Goal: Task Accomplishment & Management: Complete application form

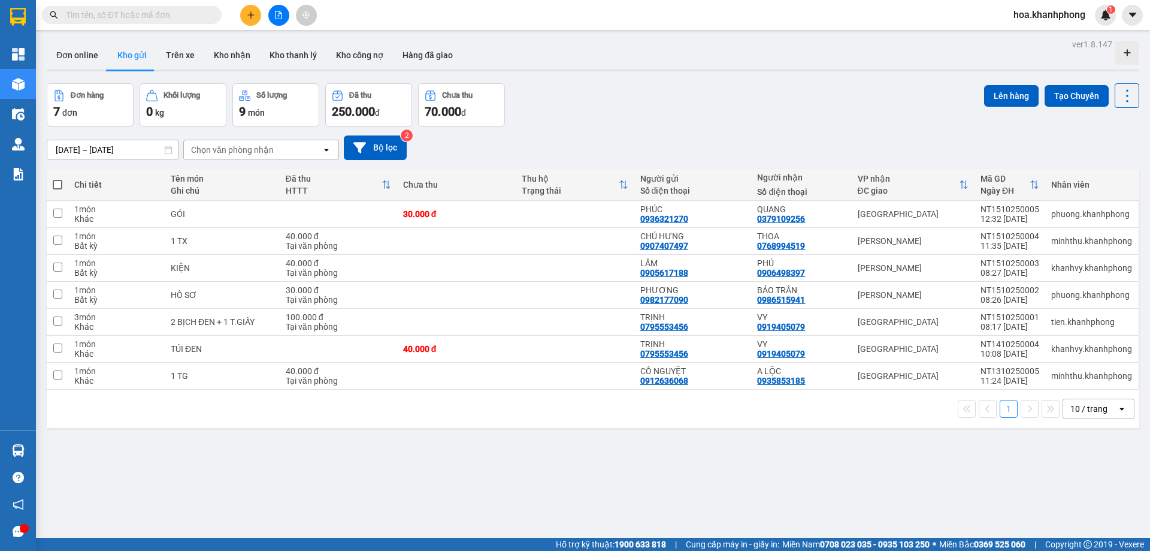
click at [93, 16] on input "text" at bounding box center [136, 14] width 141 height 13
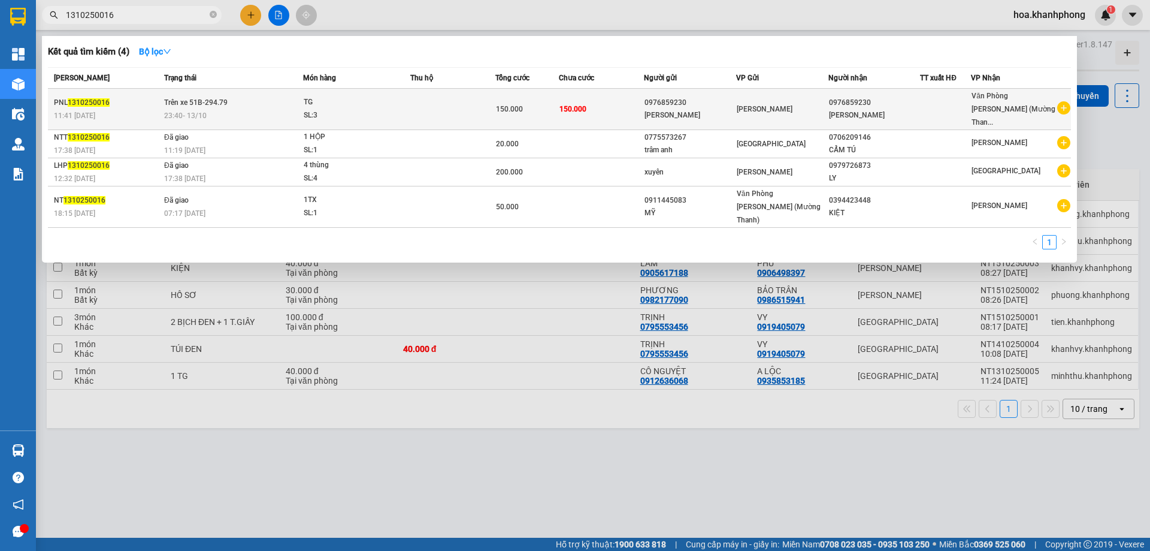
type input "1310250016"
click at [733, 109] on div "[PERSON_NAME]" at bounding box center [690, 115] width 91 height 13
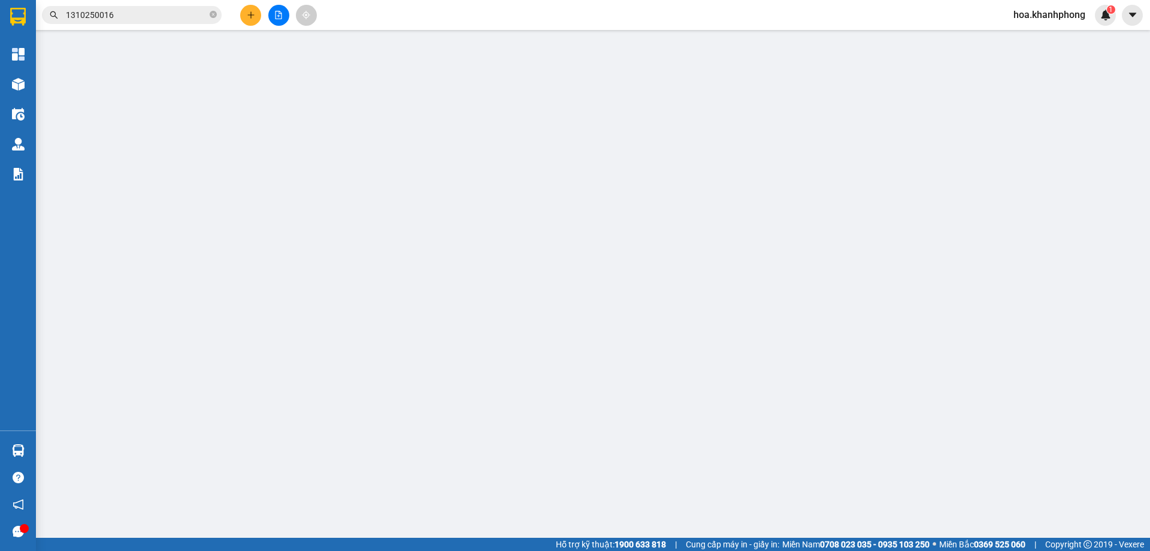
type input "0976859230"
type input "[PERSON_NAME]"
type input "0976859230"
type input "[PERSON_NAME]"
type input "150.000"
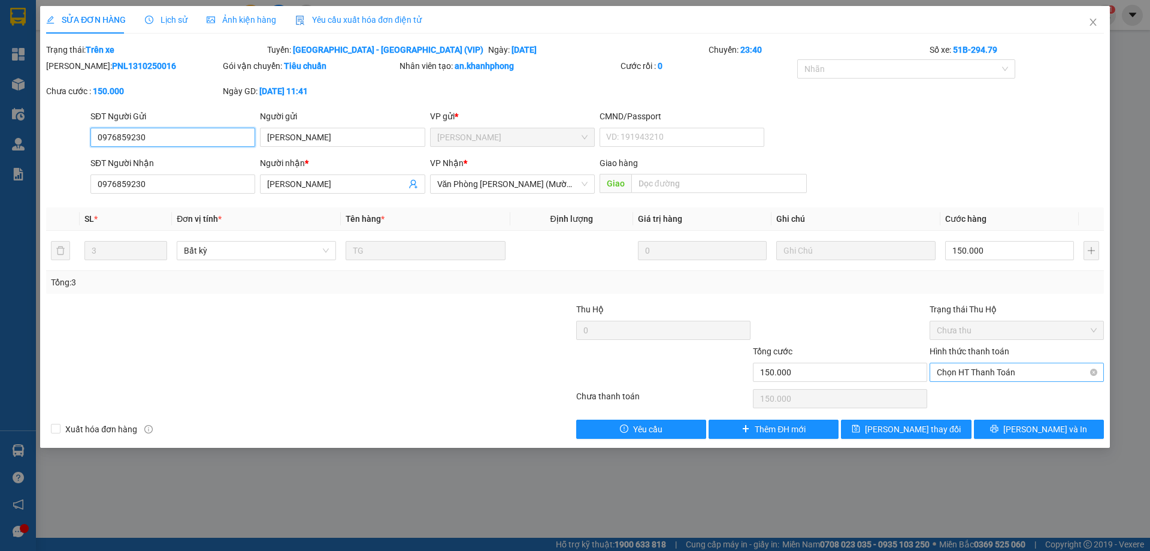
click at [973, 368] on span "Chọn HT Thanh Toán" at bounding box center [1017, 372] width 160 height 18
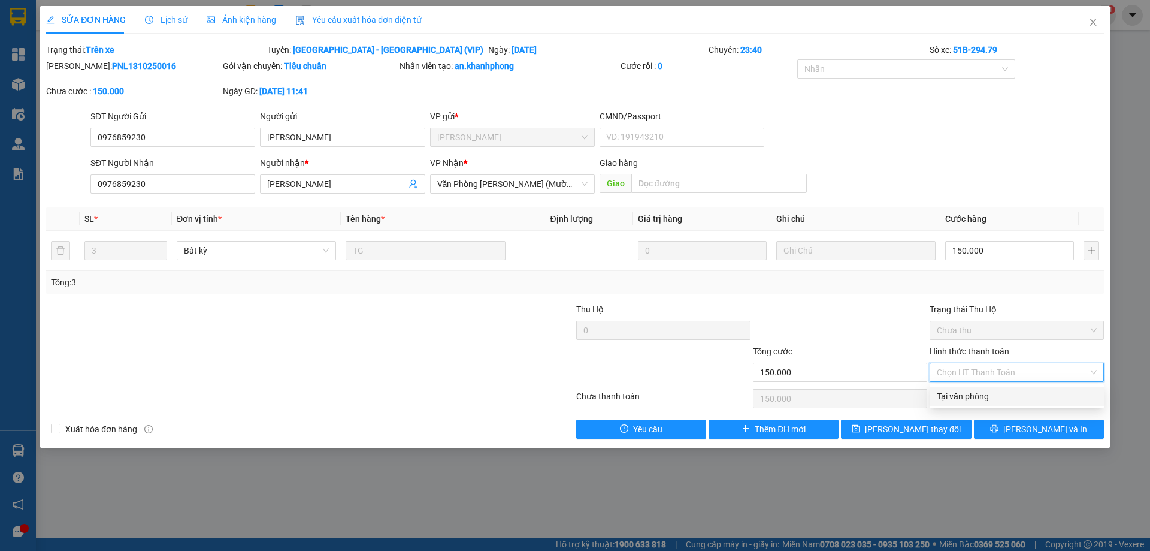
click at [954, 397] on div "Tại văn phòng" at bounding box center [1017, 395] width 160 height 13
type input "0"
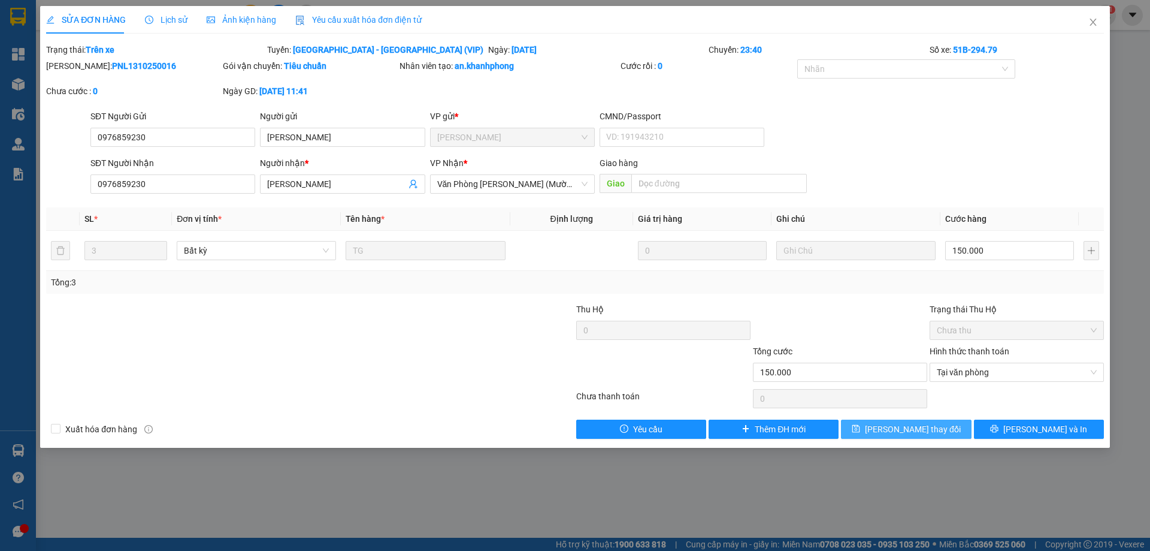
click at [935, 432] on span "[PERSON_NAME] thay đổi" at bounding box center [913, 428] width 96 height 13
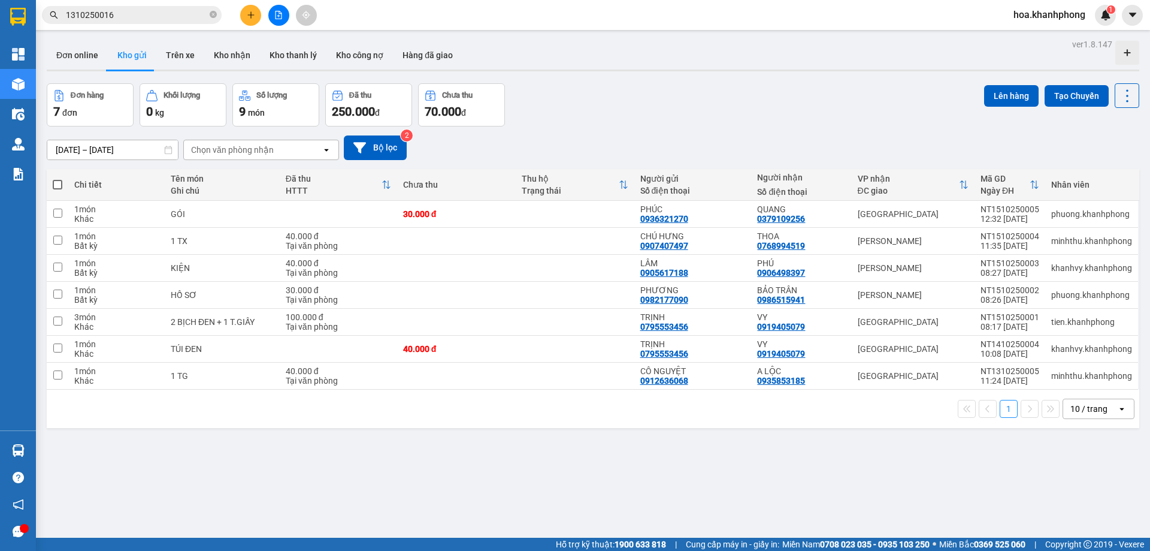
click at [144, 19] on input "1310250016" at bounding box center [136, 14] width 141 height 13
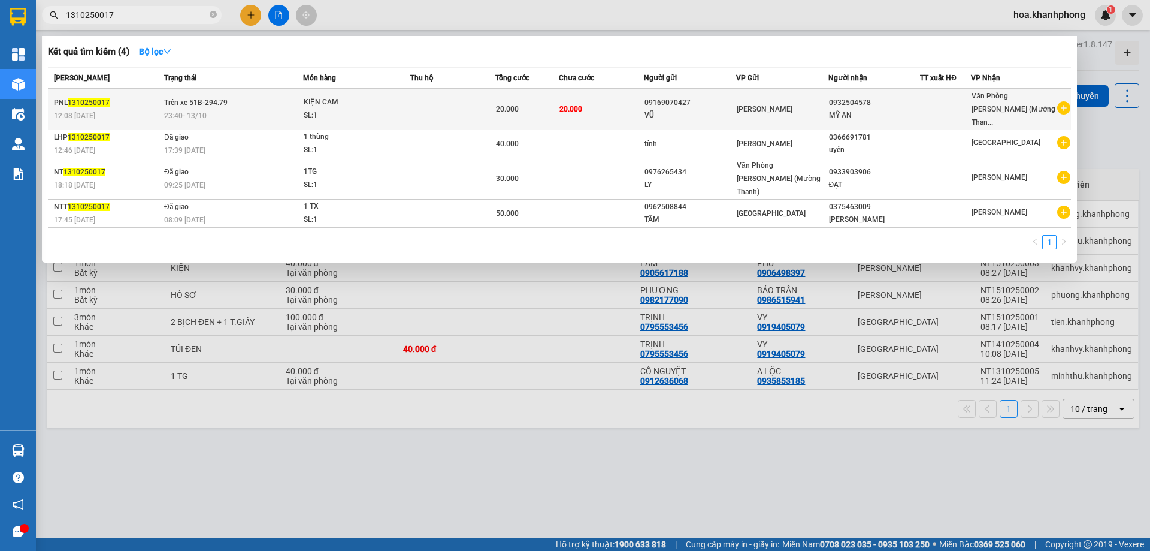
type input "1310250017"
click at [626, 101] on td "20.000" at bounding box center [601, 109] width 85 height 41
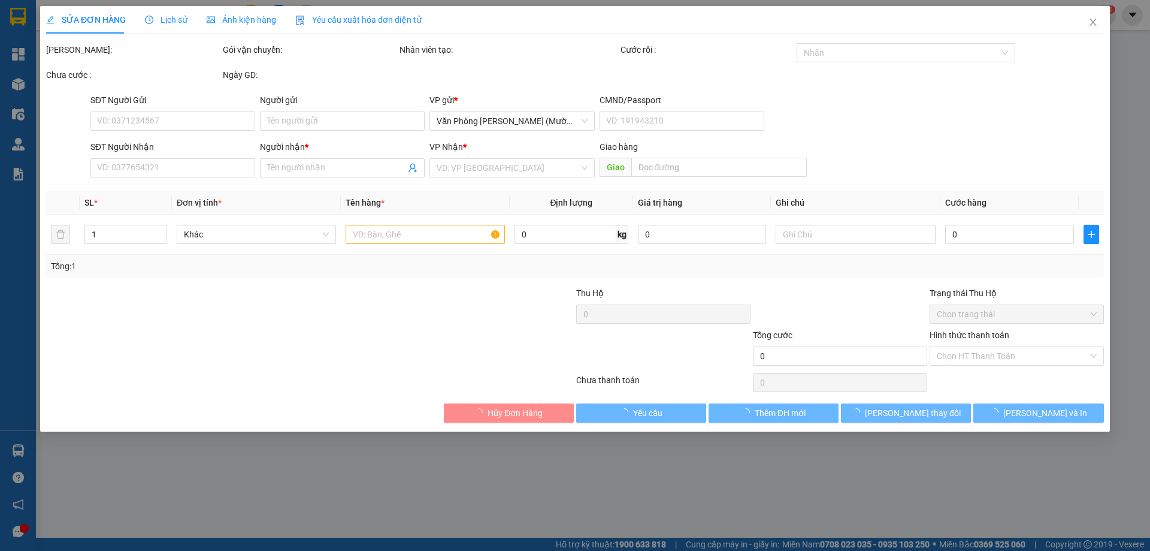
type input "09169070427"
type input "VŨ"
type input "0932504578"
type input "MỸ AN"
type input "20.000"
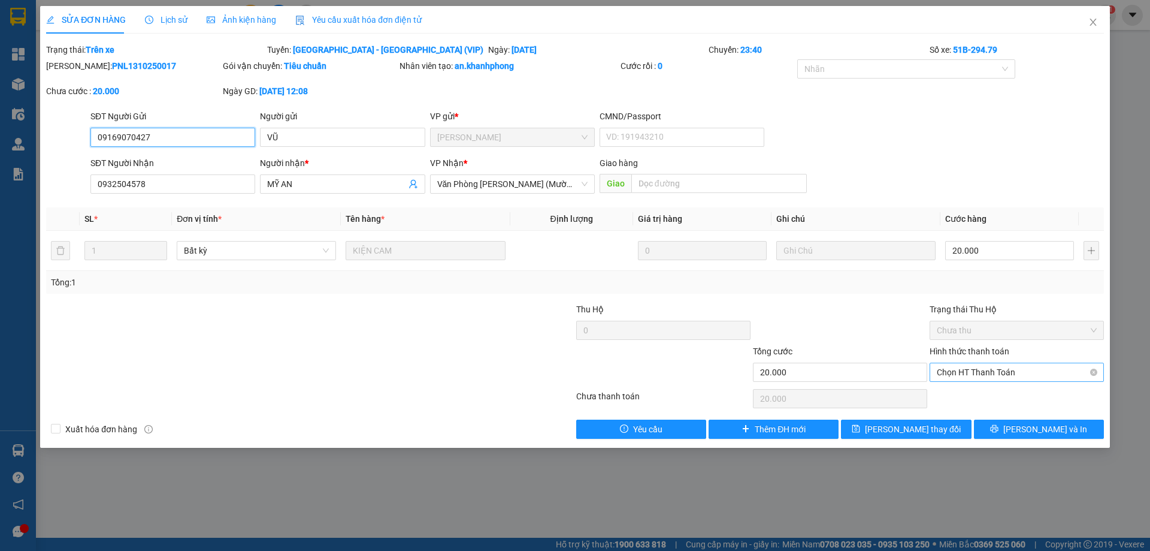
click at [949, 365] on span "Chọn HT Thanh Toán" at bounding box center [1017, 372] width 160 height 18
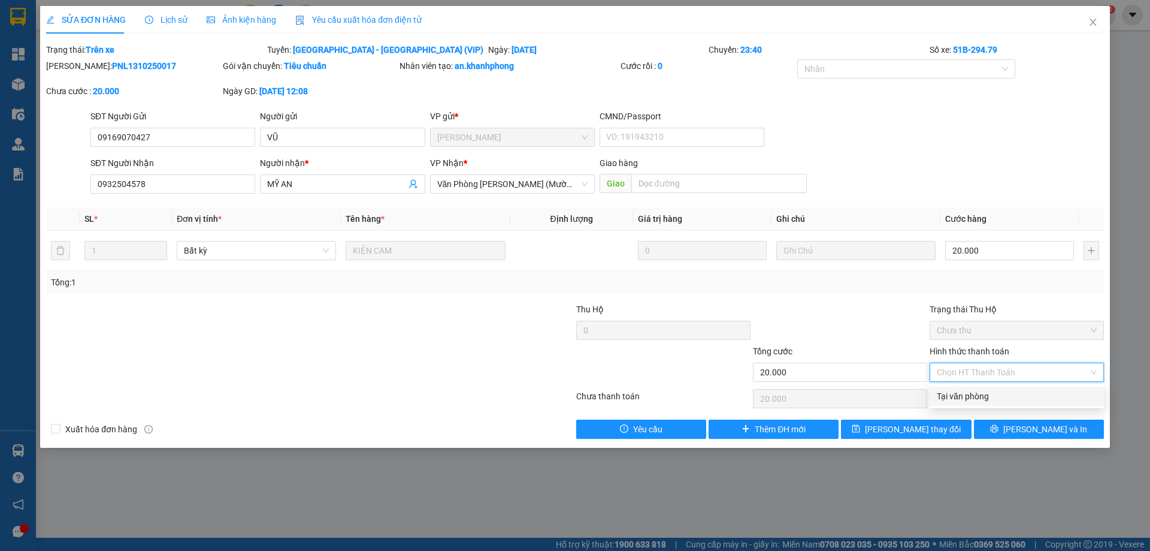
click at [955, 392] on div "Tại văn phòng" at bounding box center [1017, 395] width 160 height 13
type input "0"
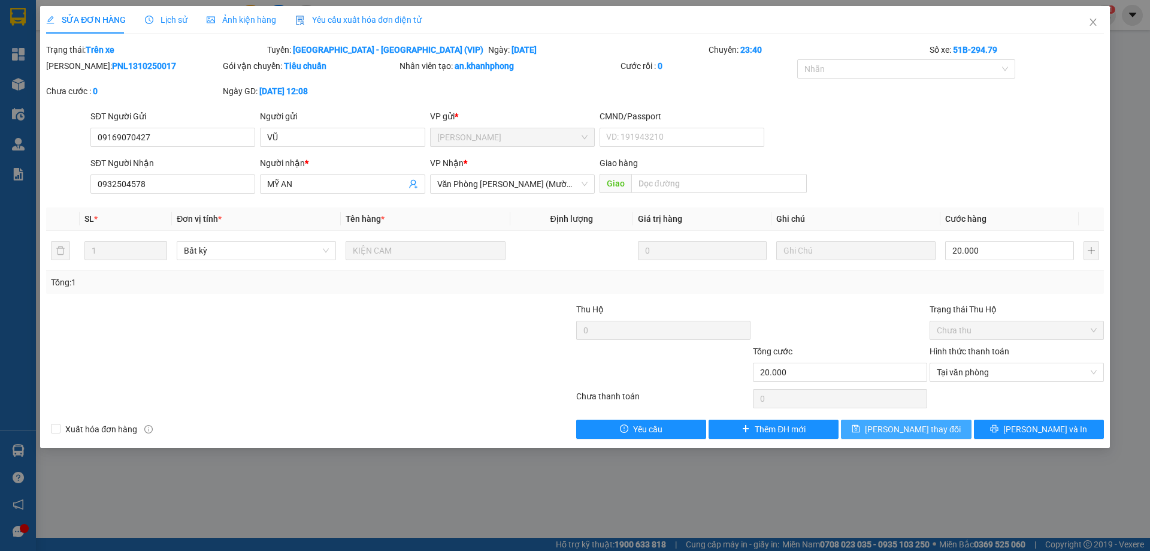
click at [923, 427] on span "[PERSON_NAME] thay đổi" at bounding box center [913, 428] width 96 height 13
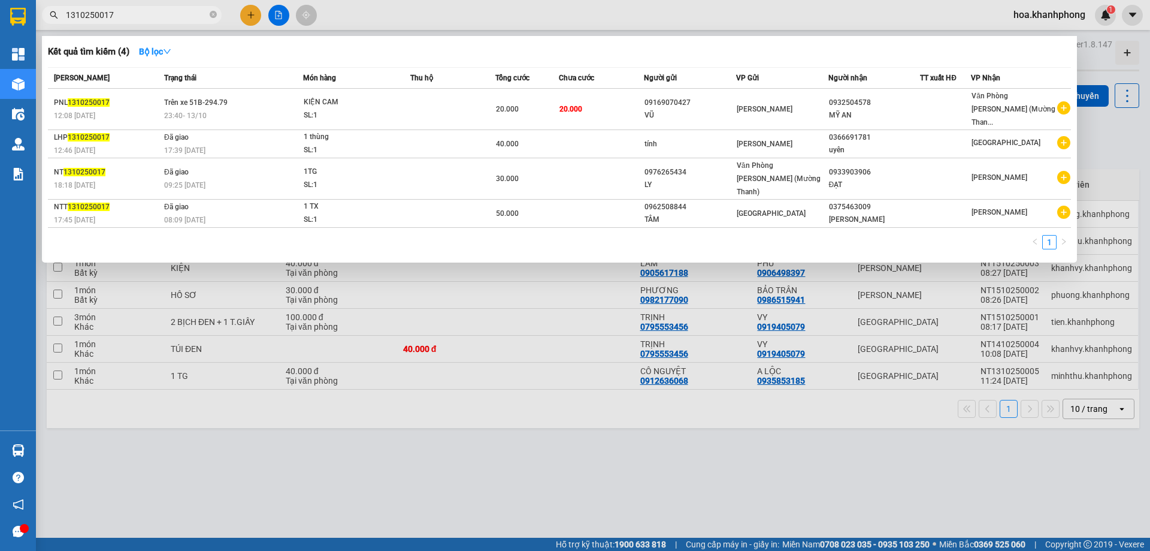
drag, startPoint x: 103, startPoint y: 19, endPoint x: 127, endPoint y: 18, distance: 24.0
click at [127, 18] on input "1310250017" at bounding box center [136, 14] width 141 height 13
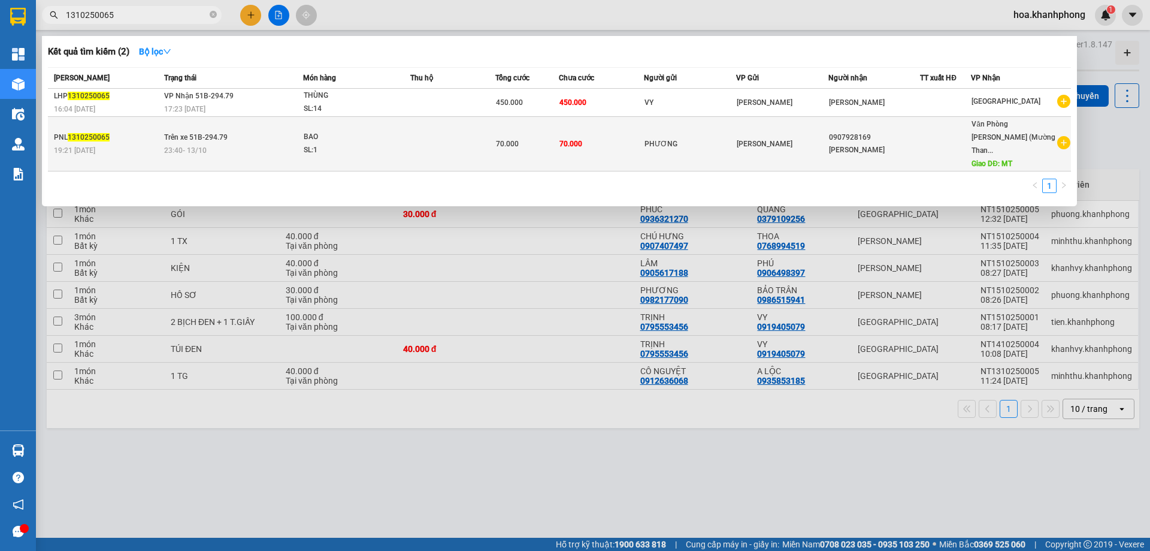
type input "1310250065"
click at [743, 140] on span "[PERSON_NAME]" at bounding box center [765, 144] width 56 height 8
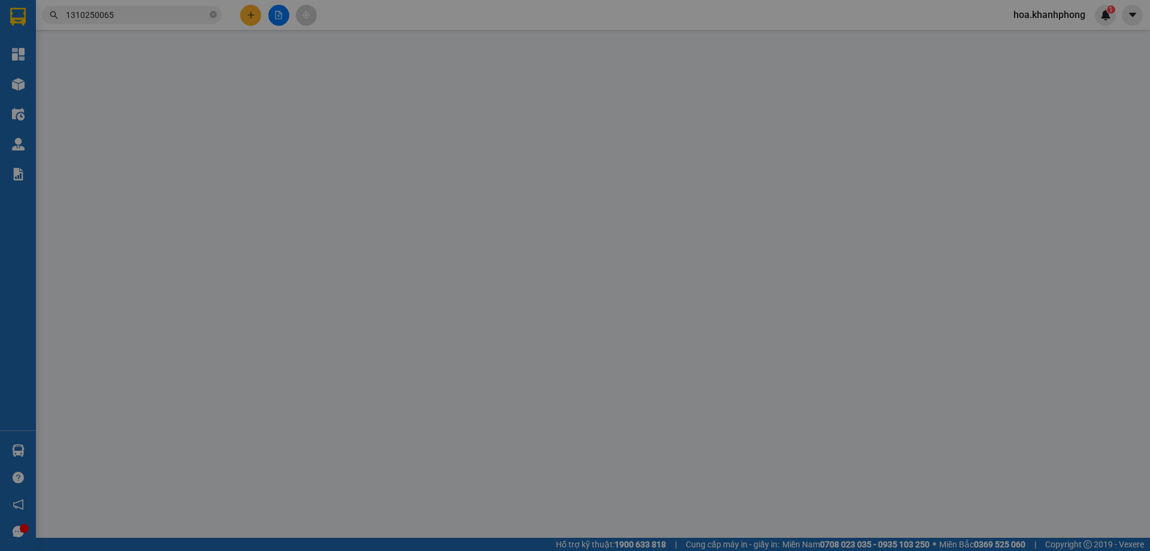
type input "PHƯƠNG"
type input "0907928169"
type input "[PERSON_NAME]"
type input "MT"
type input "70.000"
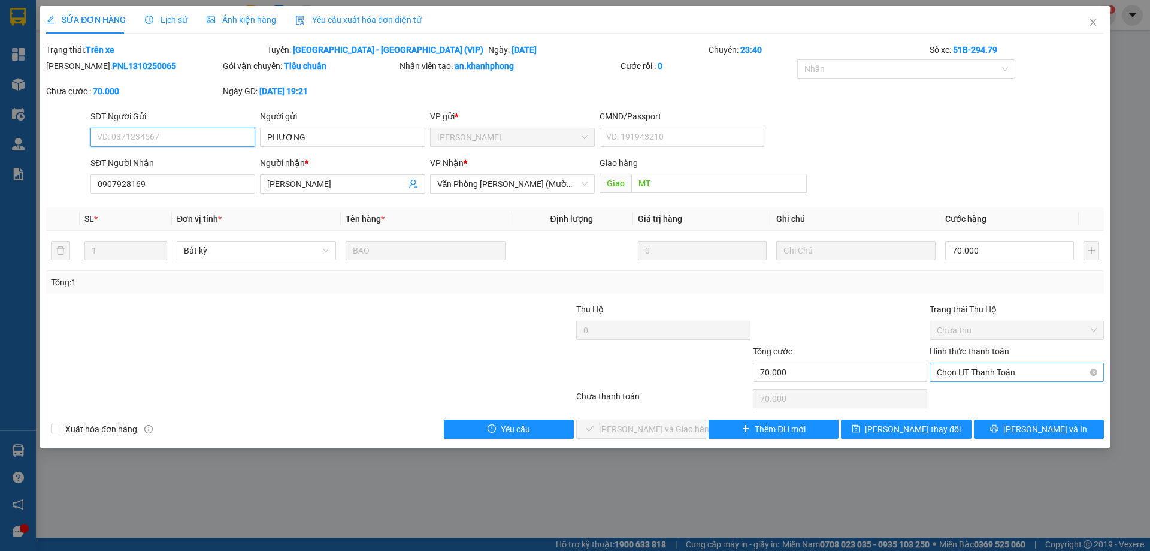
click at [984, 376] on span "Chọn HT Thanh Toán" at bounding box center [1017, 372] width 160 height 18
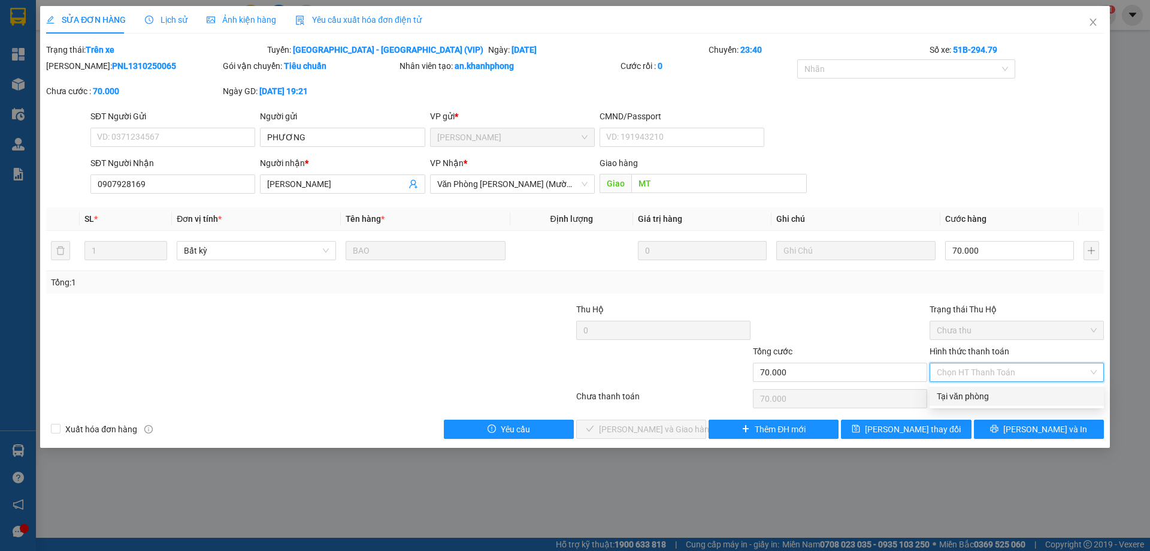
click at [972, 397] on div "Tại văn phòng" at bounding box center [1017, 395] width 160 height 13
type input "0"
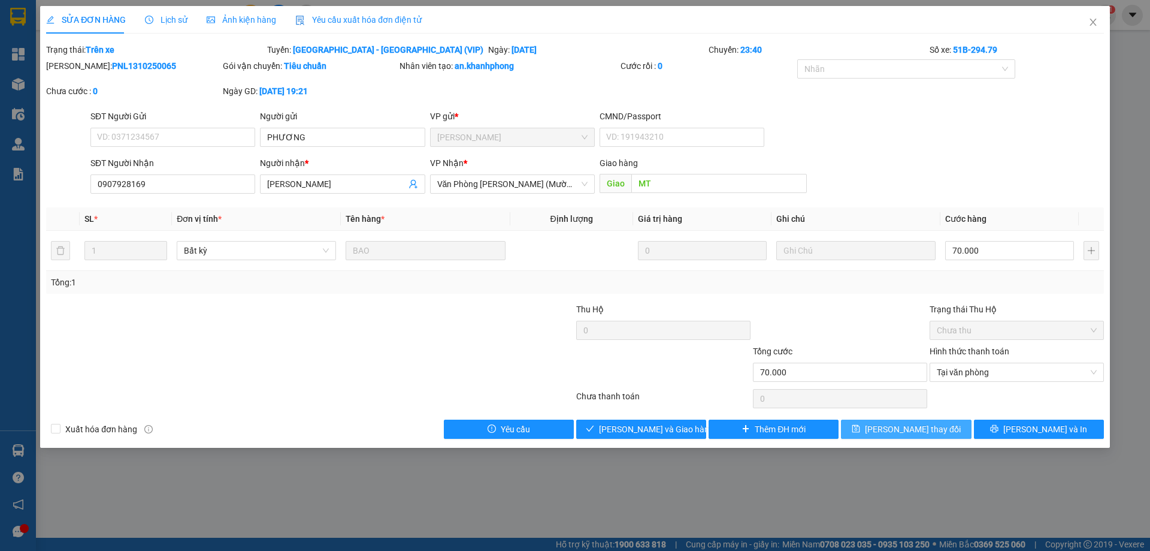
click at [926, 422] on span "[PERSON_NAME] thay đổi" at bounding box center [913, 428] width 96 height 13
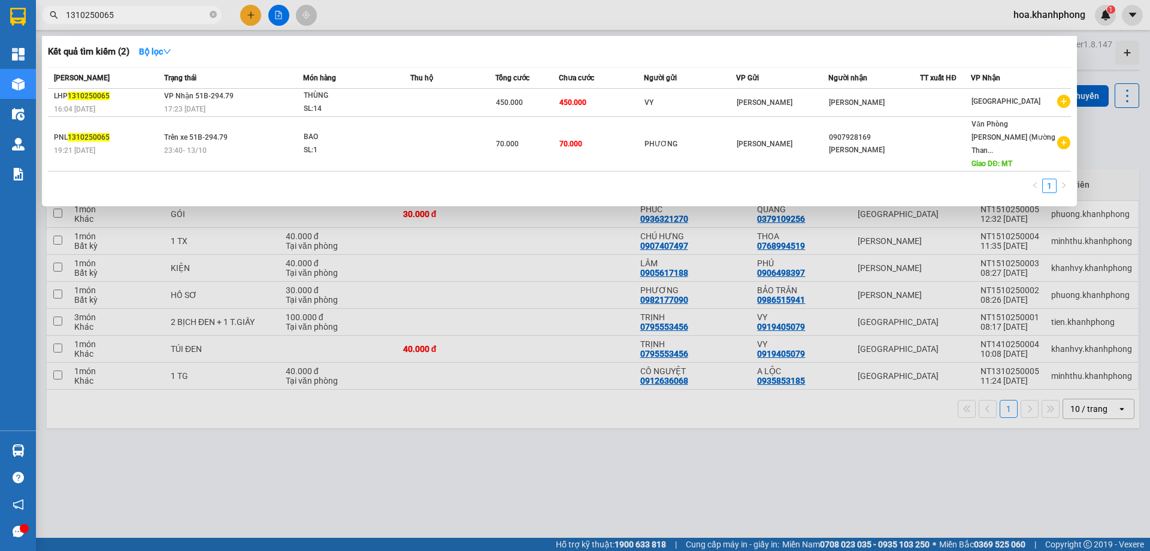
click at [120, 17] on input "1310250065" at bounding box center [136, 14] width 141 height 13
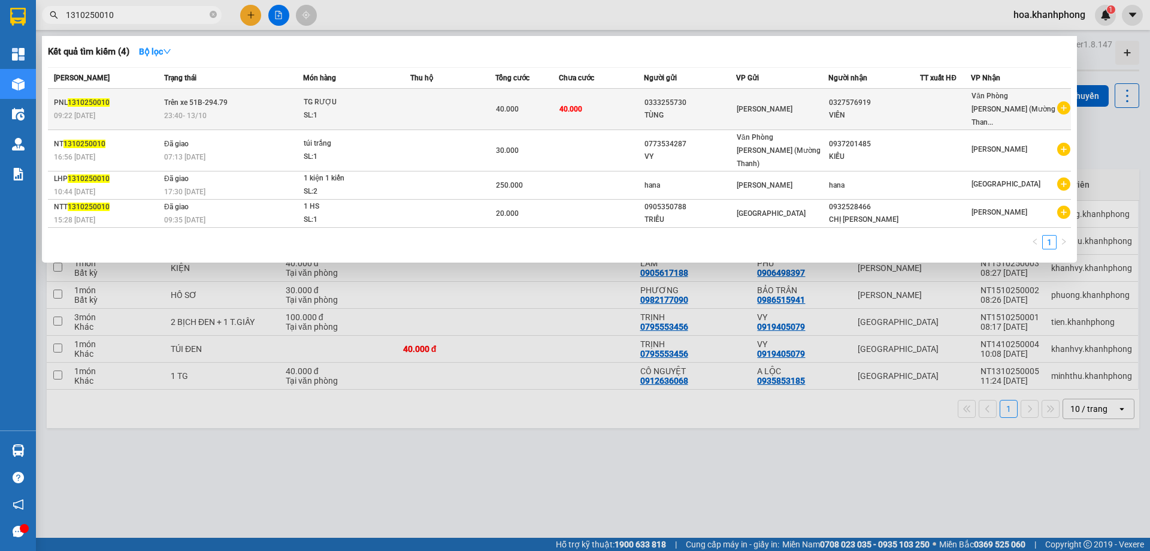
type input "1310250010"
click at [781, 110] on td "[PERSON_NAME]" at bounding box center [782, 109] width 92 height 41
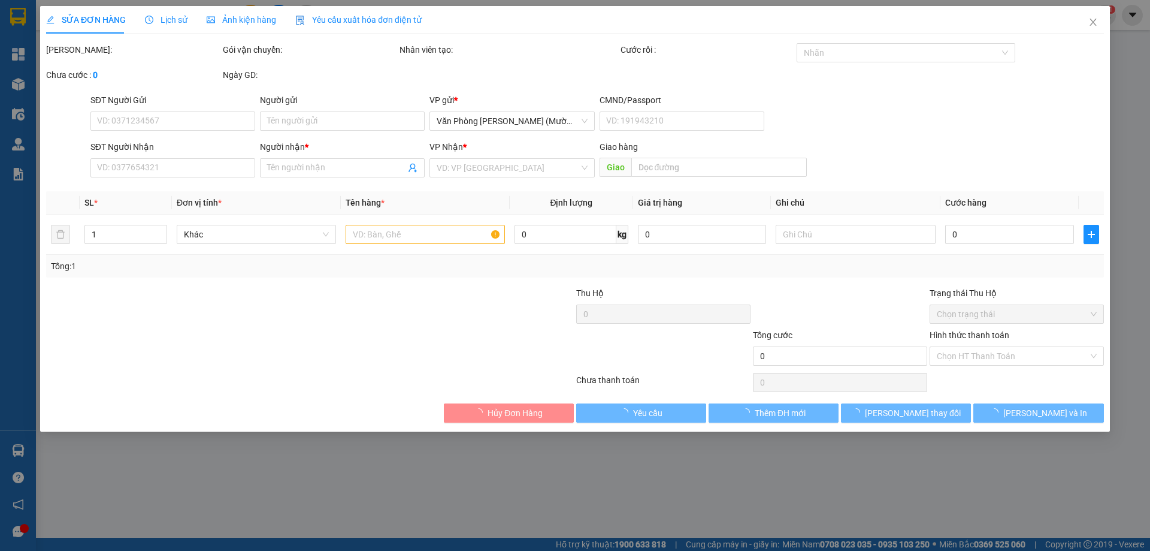
type input "0333255730"
type input "TÙNG"
type input "0327576919"
type input "VIÊN"
type input "40.000"
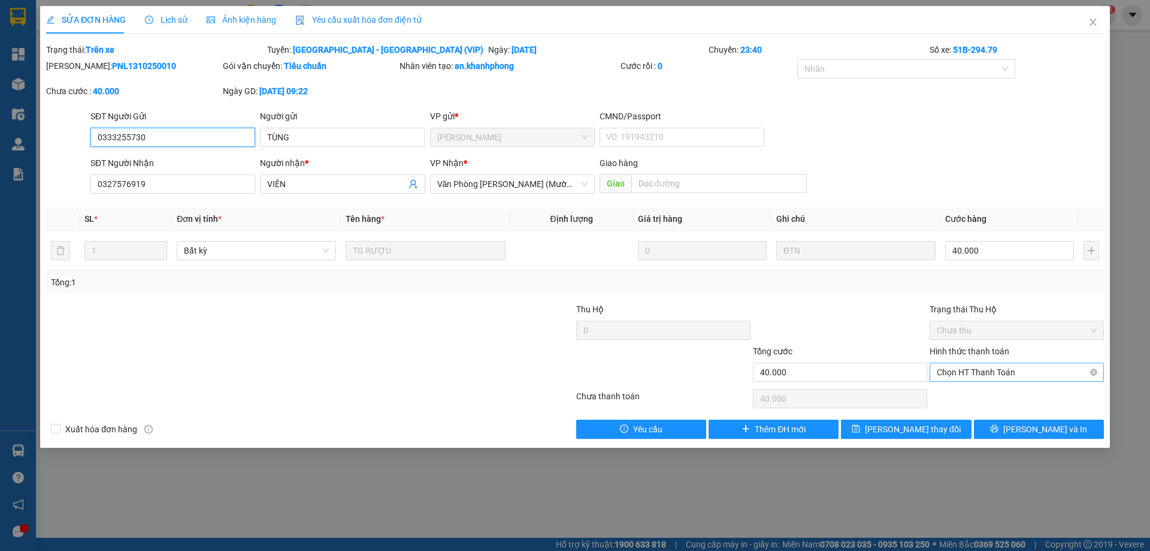
click at [996, 370] on span "Chọn HT Thanh Toán" at bounding box center [1017, 372] width 160 height 18
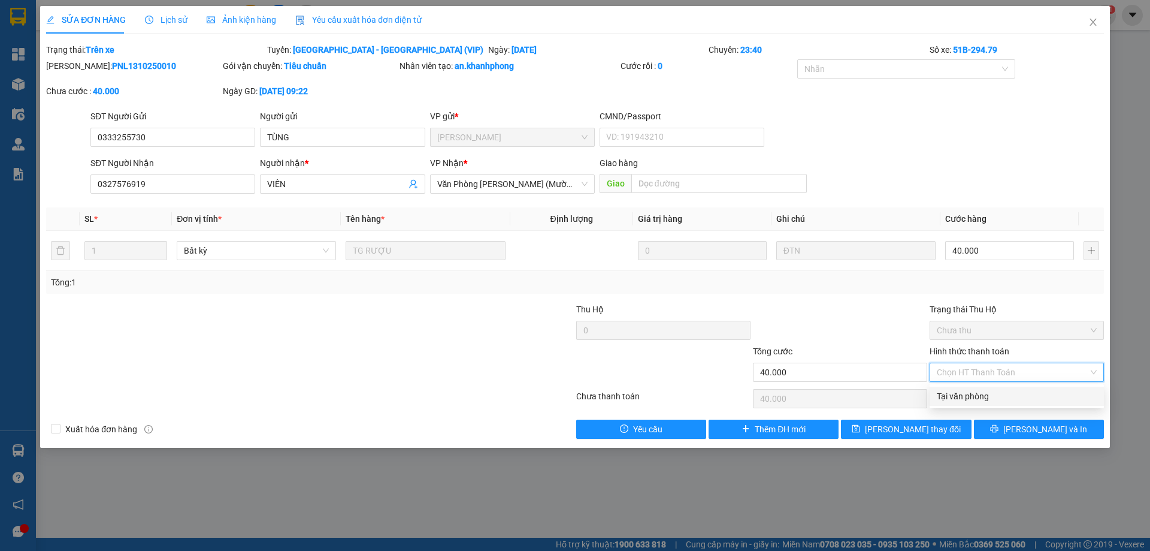
click at [961, 394] on div "Tại văn phòng" at bounding box center [1017, 395] width 160 height 13
type input "0"
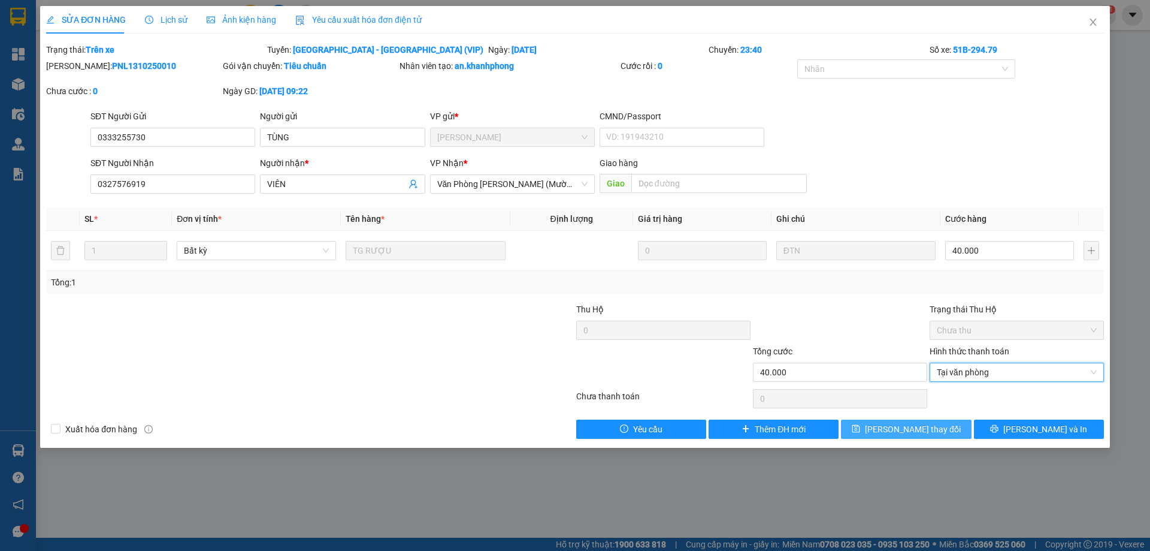
click at [954, 421] on button "[PERSON_NAME] thay đổi" at bounding box center [906, 428] width 130 height 19
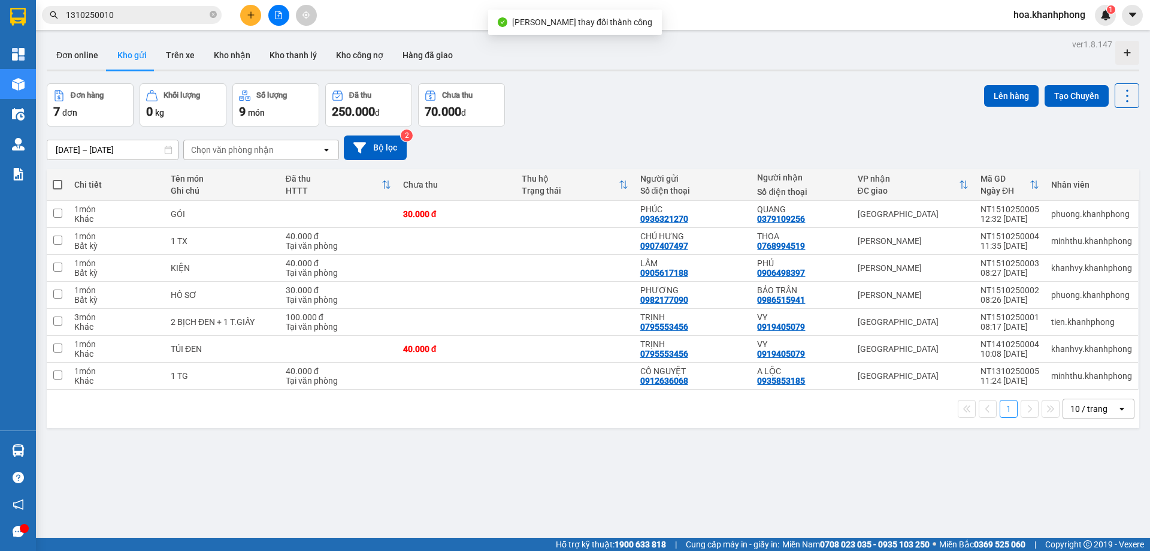
click at [147, 17] on input "1310250010" at bounding box center [136, 14] width 141 height 13
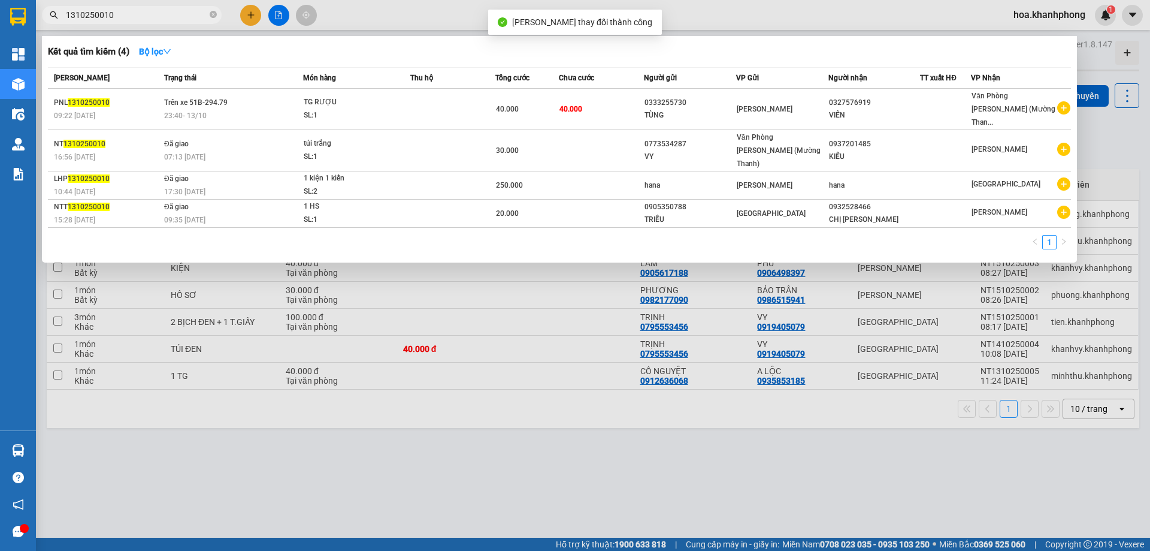
click at [147, 17] on input "1310250010" at bounding box center [136, 14] width 141 height 13
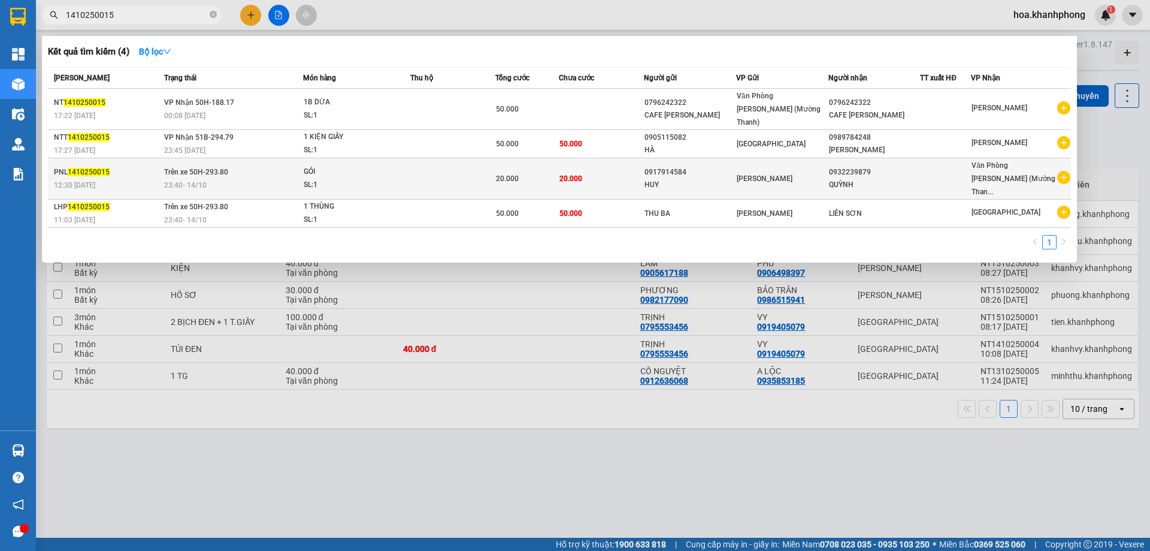
type input "1410250015"
click at [742, 174] on span "[PERSON_NAME]" at bounding box center [765, 178] width 56 height 8
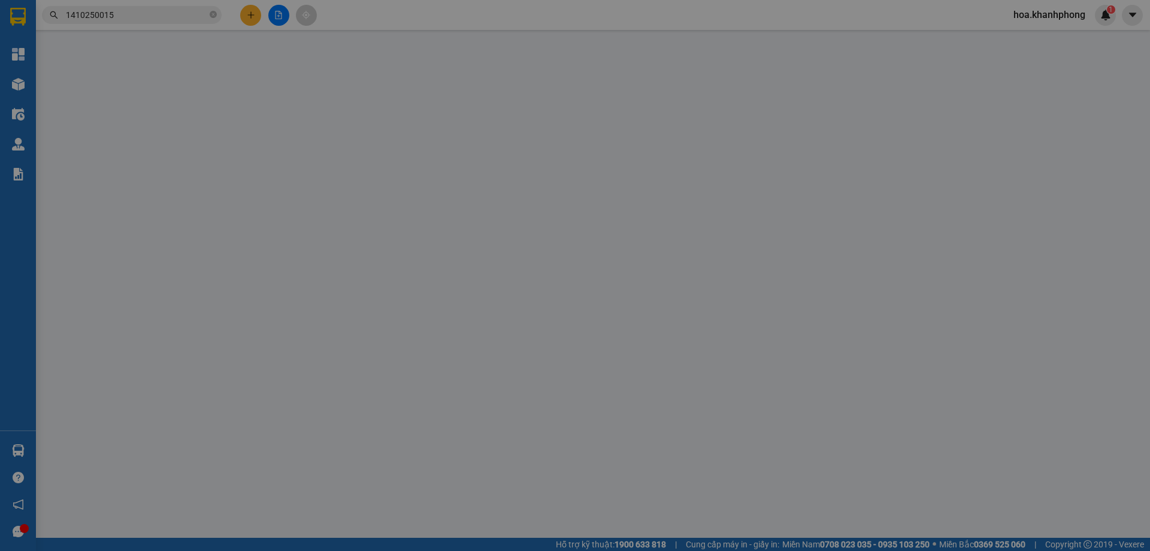
type input "0917914584"
type input "HUY"
type input "0932239879"
type input "QUỲNH"
type input "20.000"
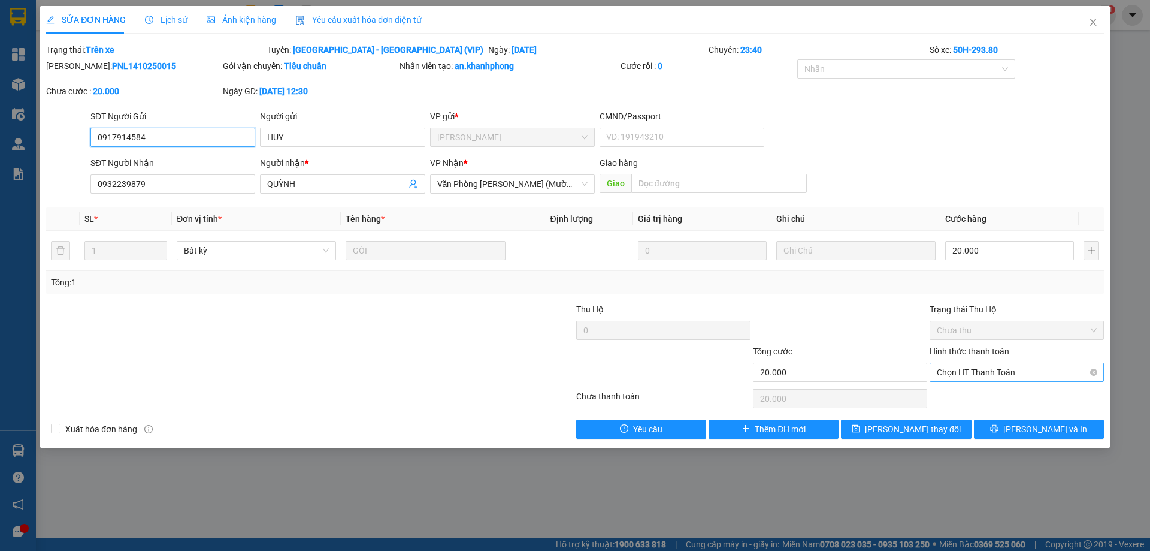
click at [955, 368] on span "Chọn HT Thanh Toán" at bounding box center [1017, 372] width 160 height 18
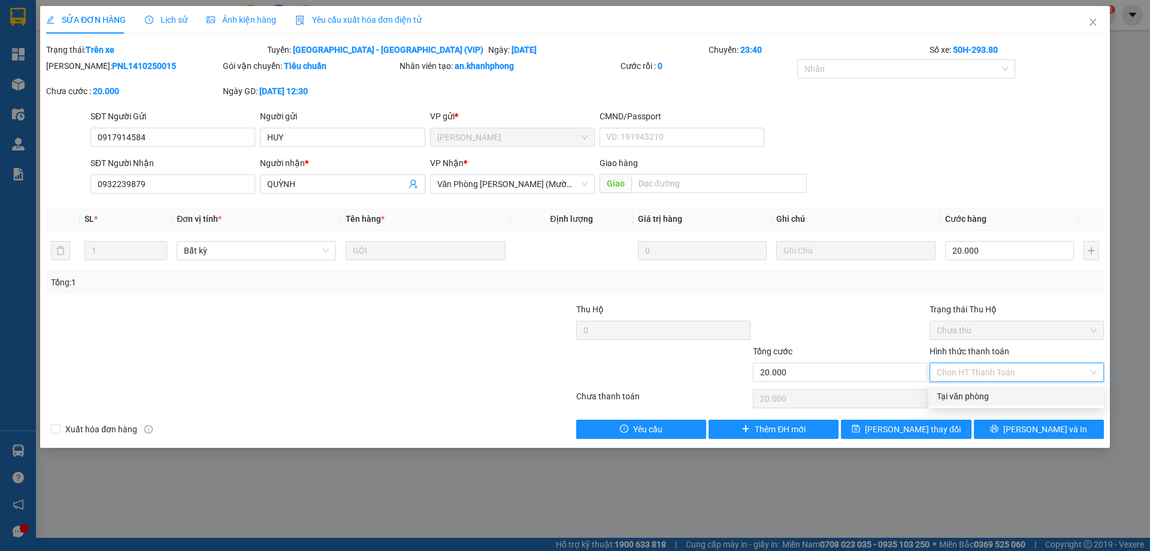
click at [943, 400] on div "Tại văn phòng" at bounding box center [1017, 395] width 160 height 13
type input "0"
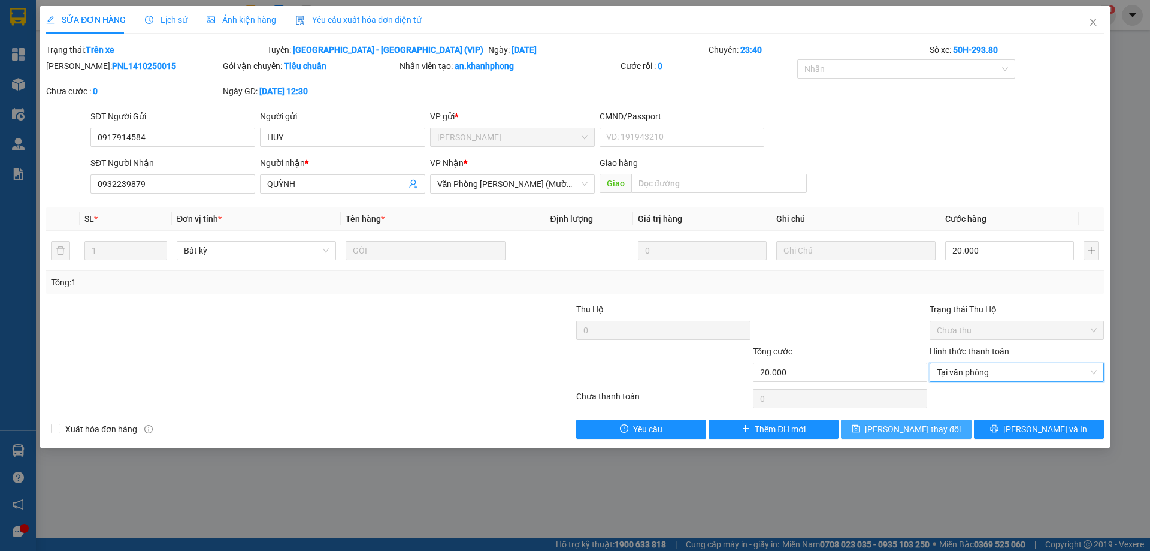
click at [932, 431] on span "[PERSON_NAME] thay đổi" at bounding box center [913, 428] width 96 height 13
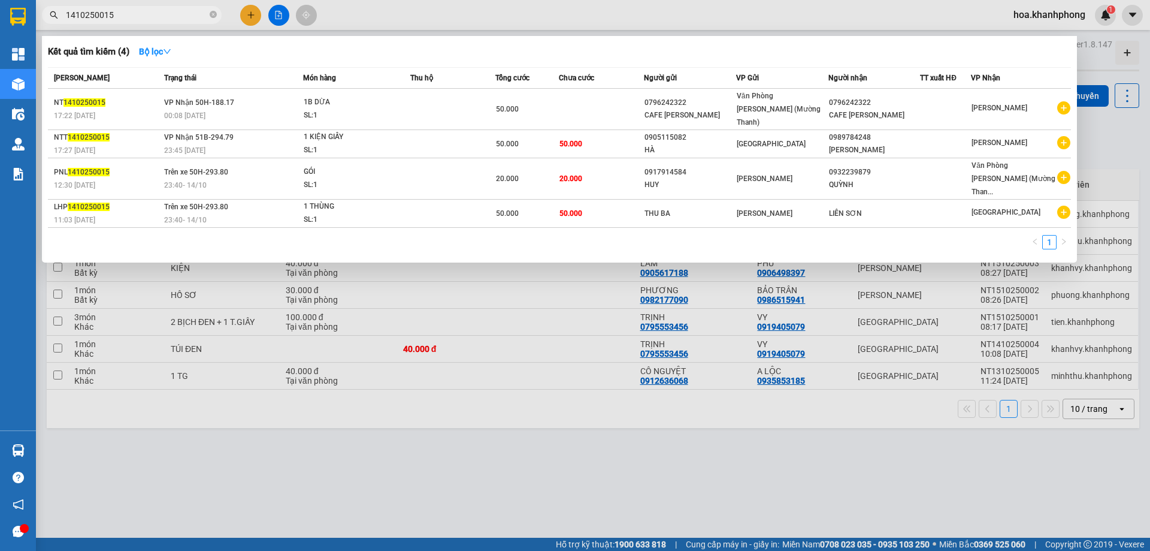
click at [108, 14] on input "1410250015" at bounding box center [136, 14] width 141 height 13
drag, startPoint x: 108, startPoint y: 14, endPoint x: 117, endPoint y: 16, distance: 9.2
click at [117, 16] on input "1410250015" at bounding box center [136, 14] width 141 height 13
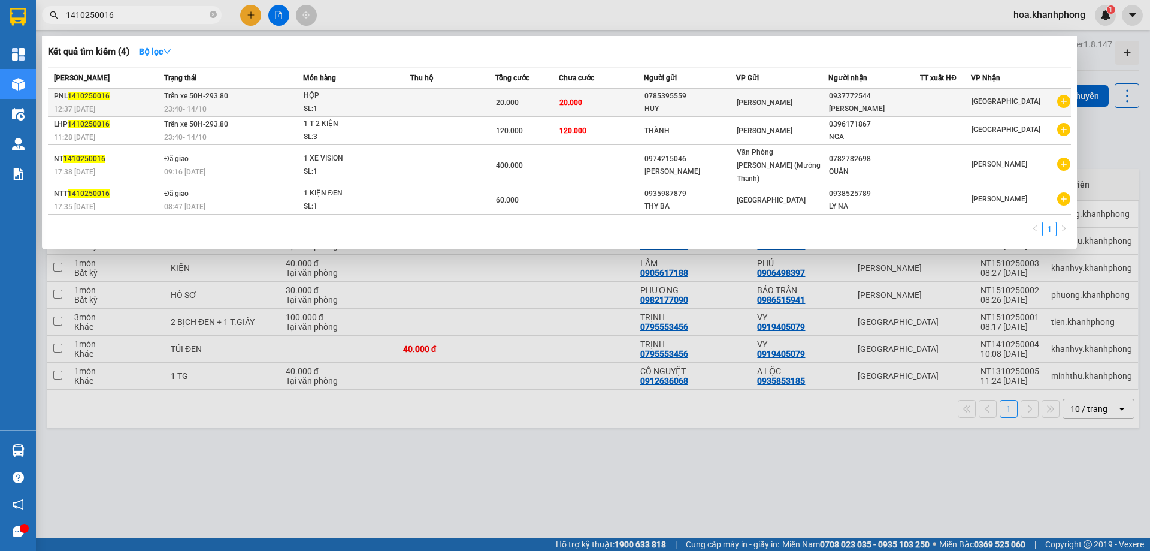
type input "1410250016"
click at [394, 99] on div "HỘP" at bounding box center [349, 95] width 90 height 13
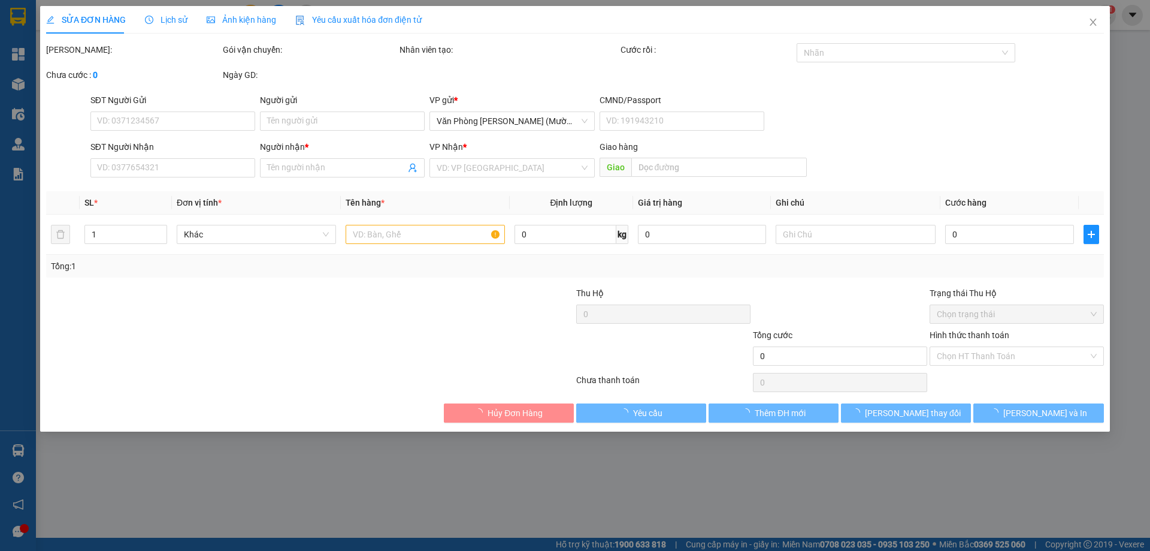
type input "0785395559"
type input "HUY"
type input "0937772544"
type input "[PERSON_NAME]"
type input "20.000"
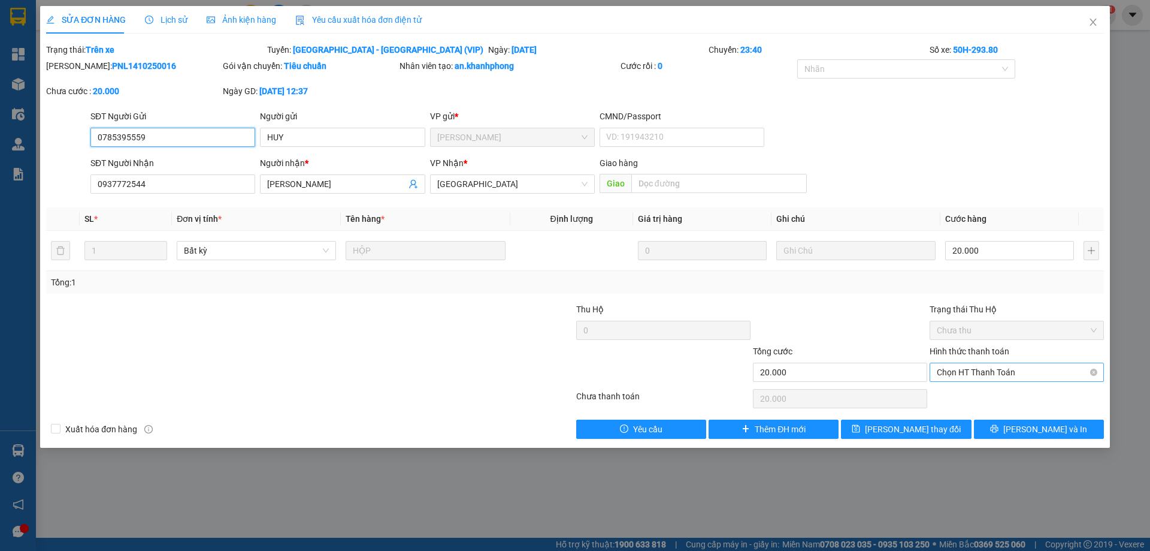
click at [949, 374] on span "Chọn HT Thanh Toán" at bounding box center [1017, 372] width 160 height 18
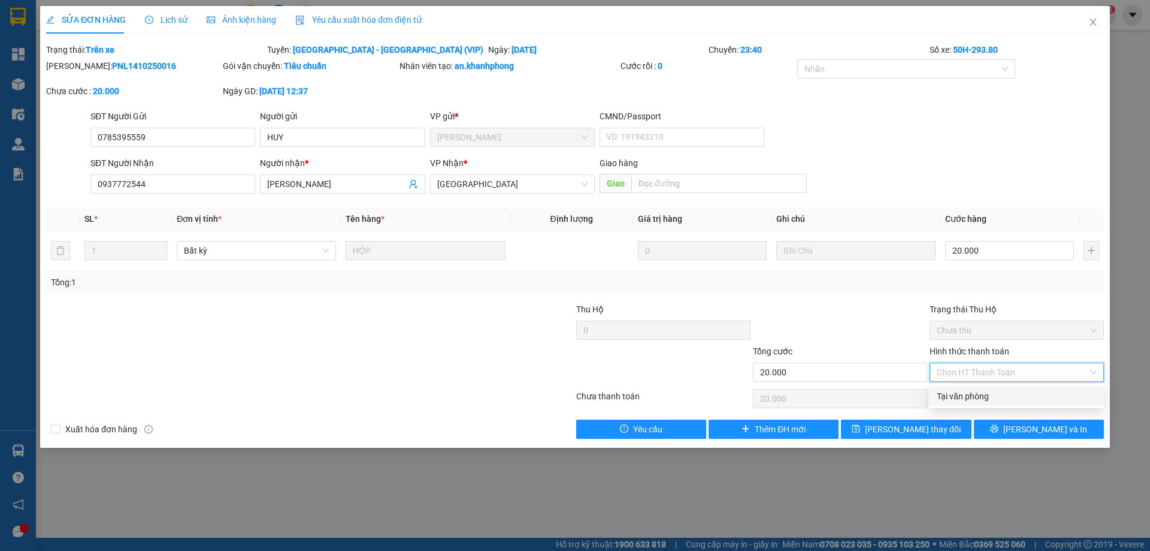
click at [955, 395] on div "Tại văn phòng" at bounding box center [1017, 395] width 160 height 13
type input "0"
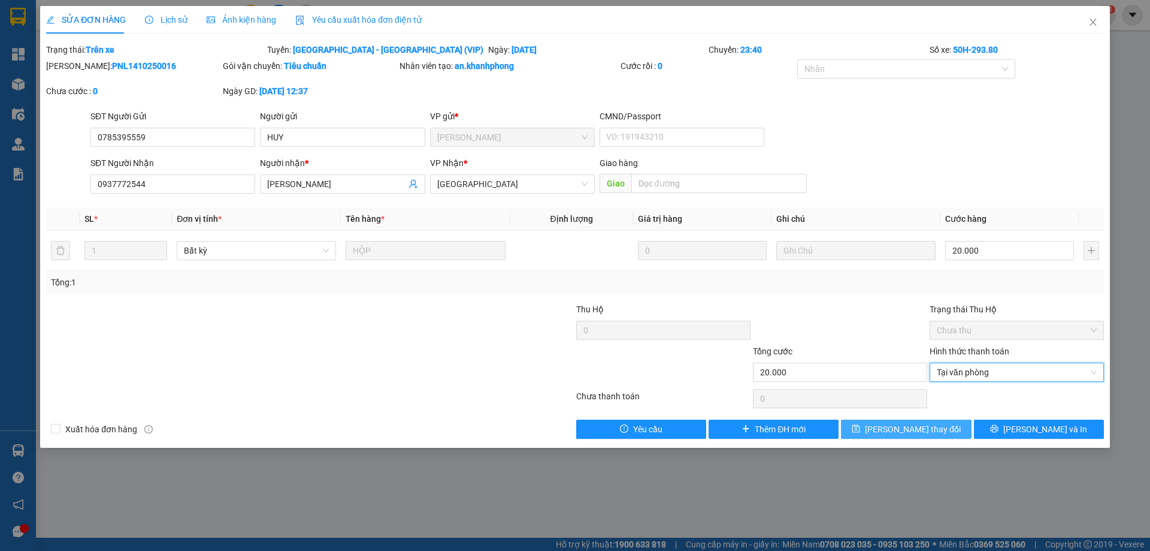
click at [930, 422] on span "[PERSON_NAME] thay đổi" at bounding box center [913, 428] width 96 height 13
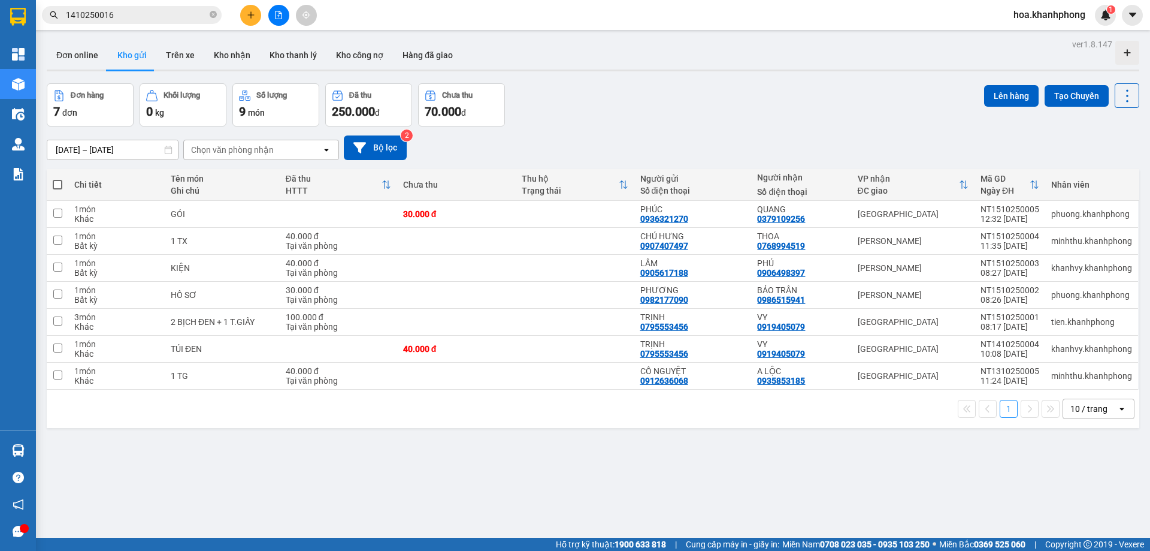
click at [131, 20] on input "1410250016" at bounding box center [136, 14] width 141 height 13
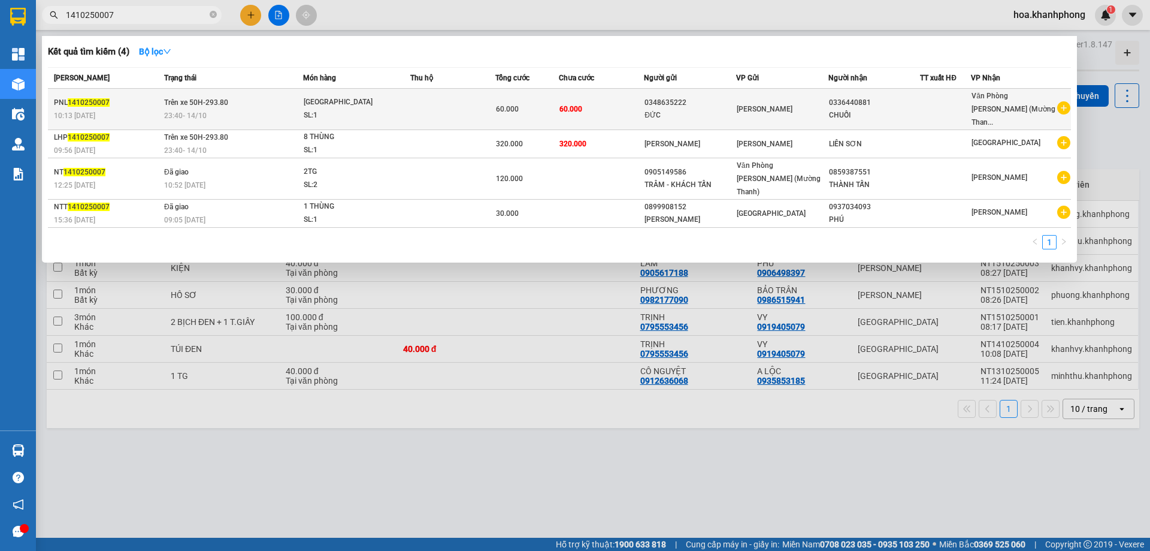
type input "1410250007"
click at [803, 107] on div "[PERSON_NAME]" at bounding box center [782, 108] width 91 height 13
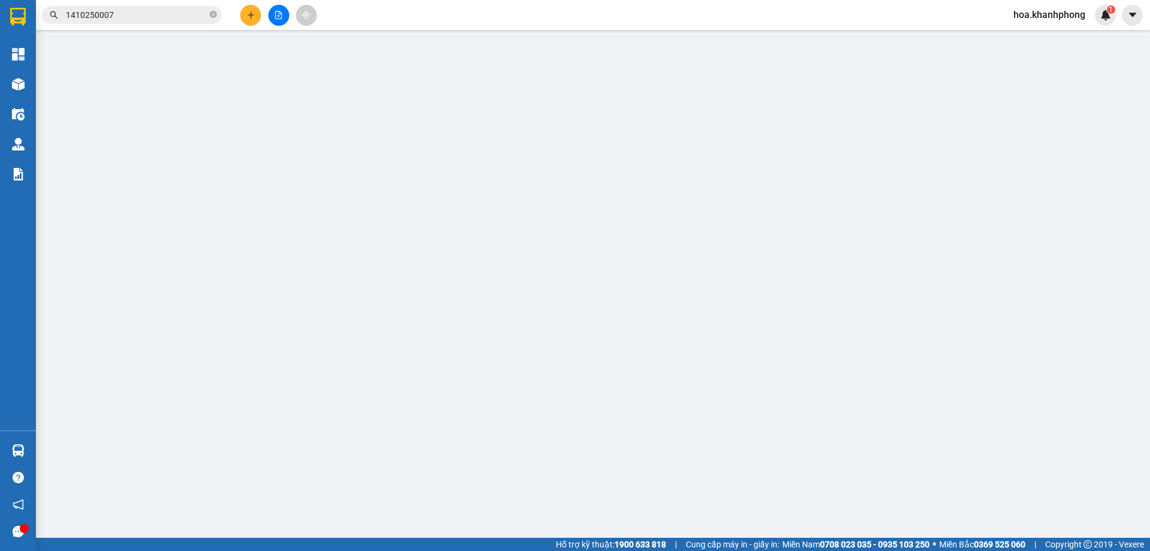
type input "0348635222"
type input "ĐỨC"
type input "0336440881"
type input "CHUỐI"
type input "60.000"
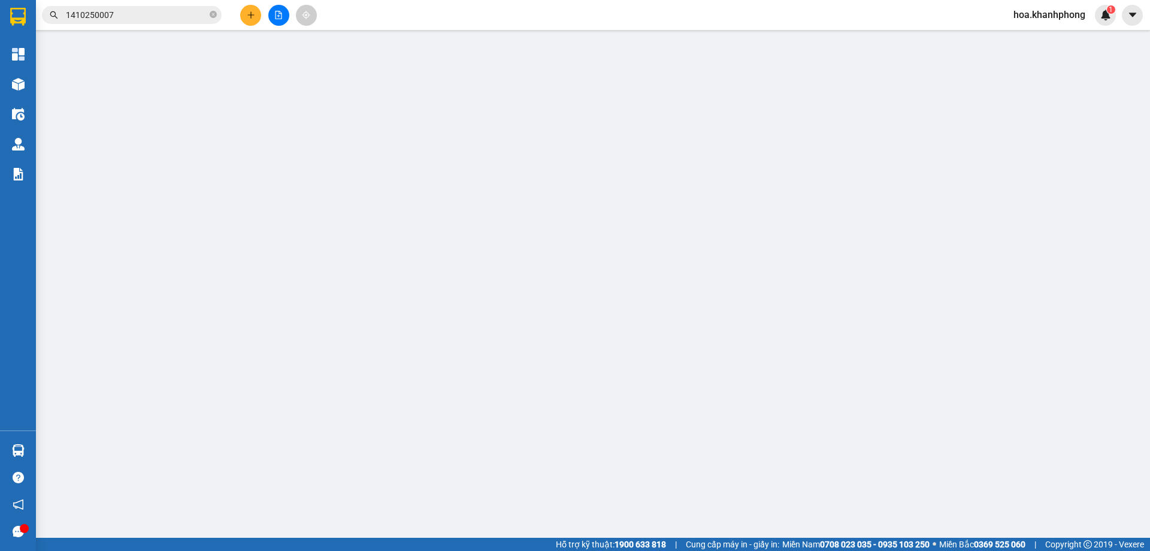
type input "60.000"
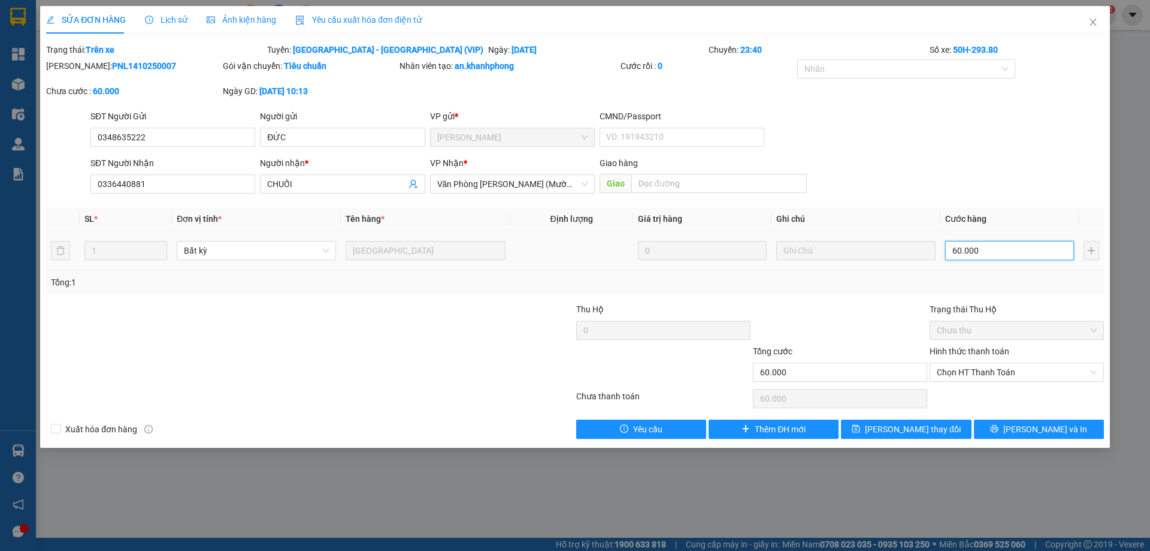
click at [965, 249] on input "60.000" at bounding box center [1009, 250] width 129 height 19
type input "5"
type input "50"
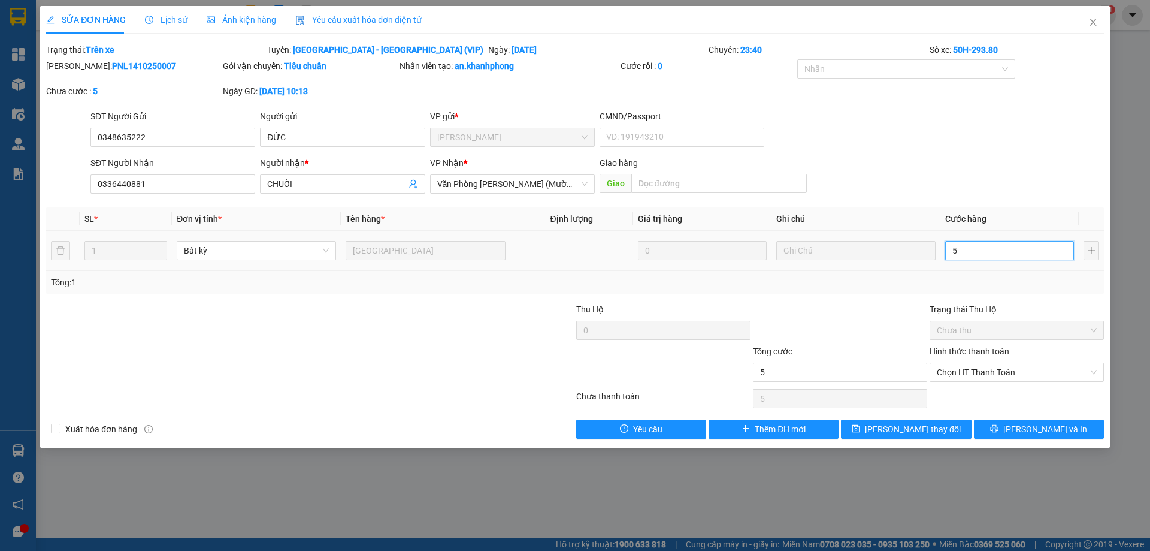
type input "50"
type input "500"
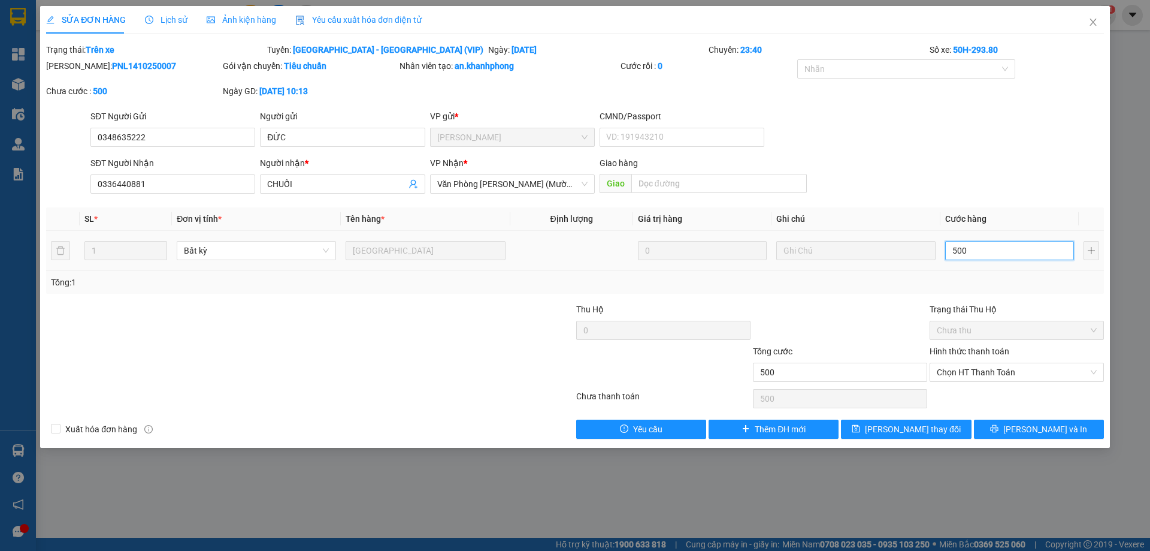
type input "5.000"
type input "50.000"
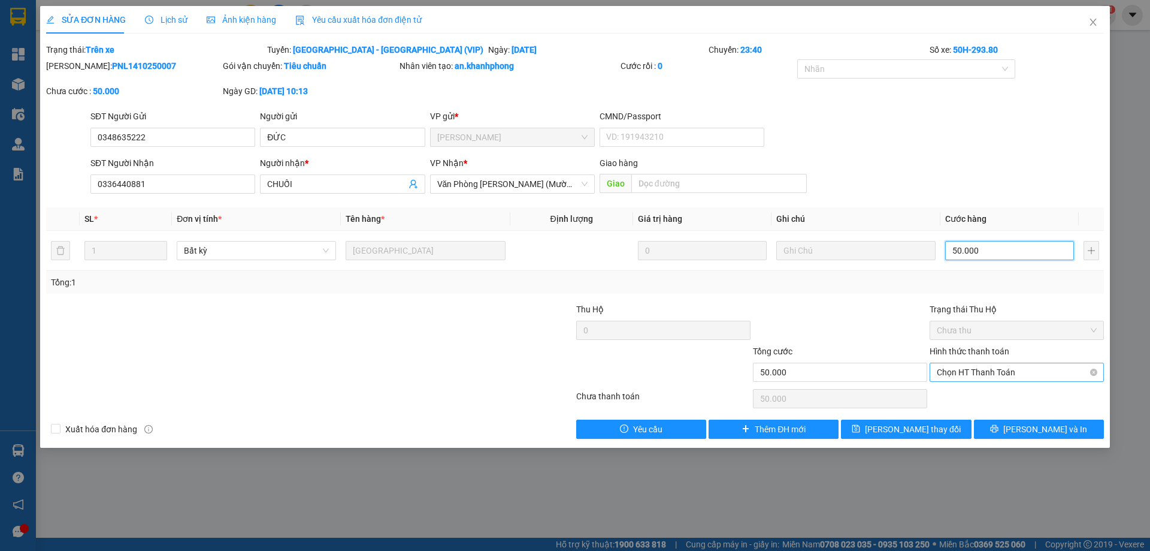
click at [977, 374] on span "Chọn HT Thanh Toán" at bounding box center [1017, 372] width 160 height 18
type input "50.000"
click at [971, 401] on div "Tại văn phòng" at bounding box center [1017, 395] width 160 height 13
type input "0"
click at [941, 424] on button "[PERSON_NAME] thay đổi" at bounding box center [906, 428] width 130 height 19
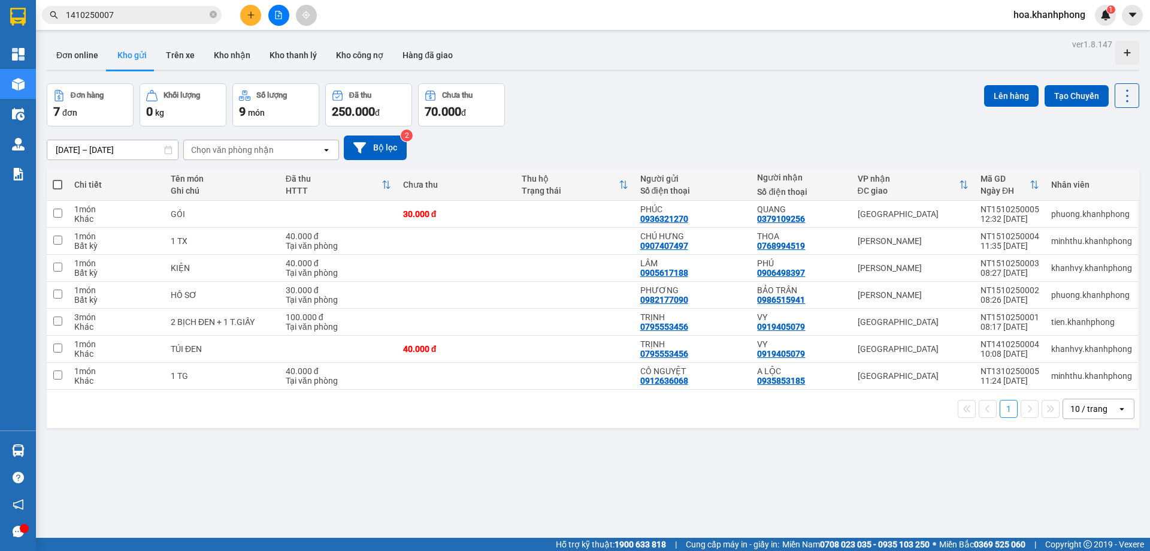
click at [121, 22] on span "1410250007" at bounding box center [132, 15] width 180 height 18
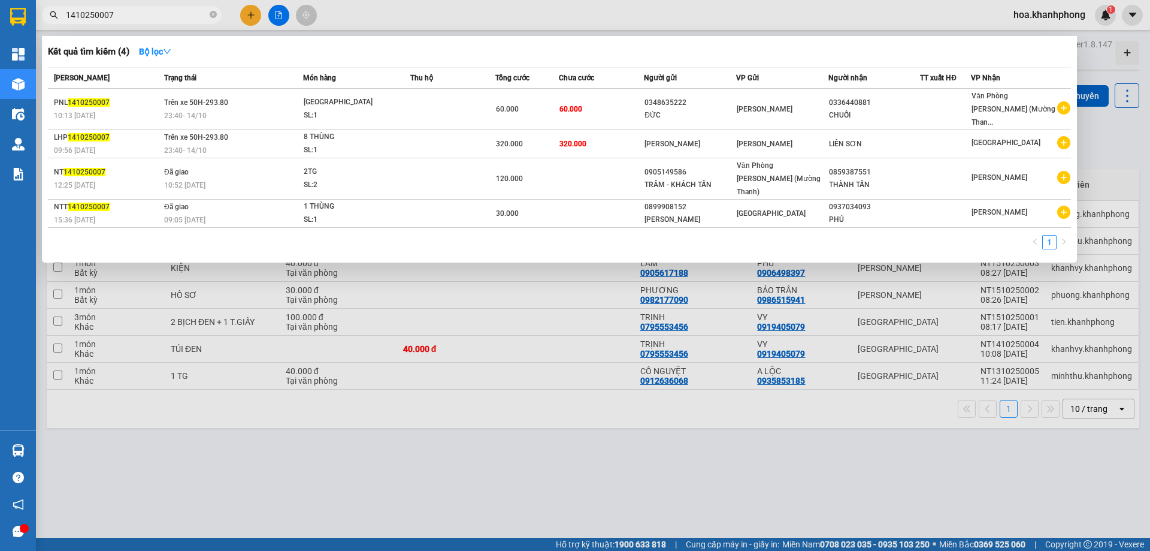
click at [120, 22] on span "1410250007" at bounding box center [132, 15] width 180 height 18
click at [120, 16] on input "1410250007" at bounding box center [136, 14] width 141 height 13
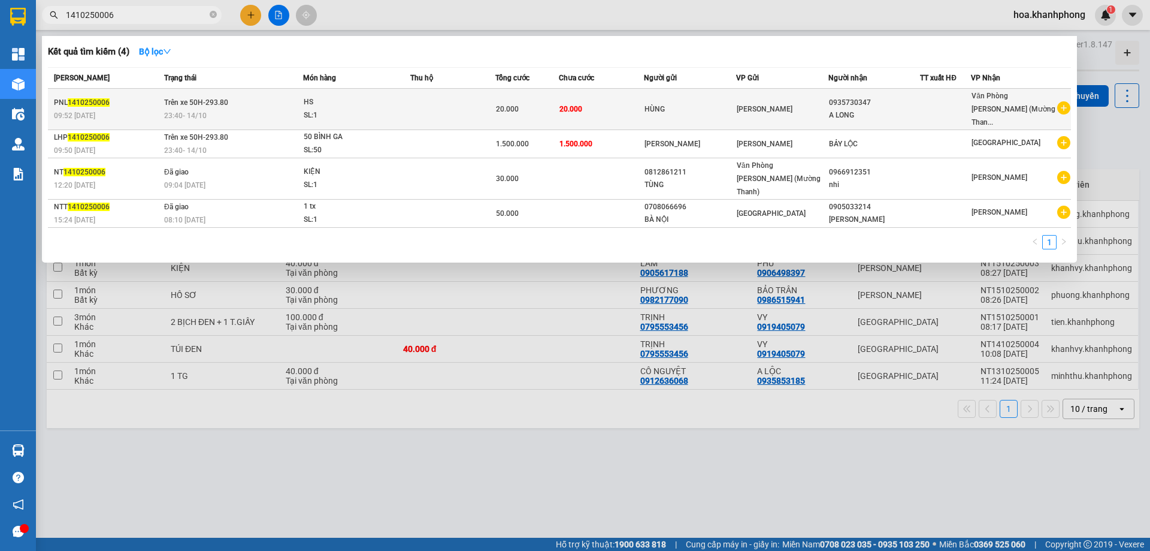
type input "1410250006"
click at [930, 93] on td at bounding box center [945, 109] width 51 height 41
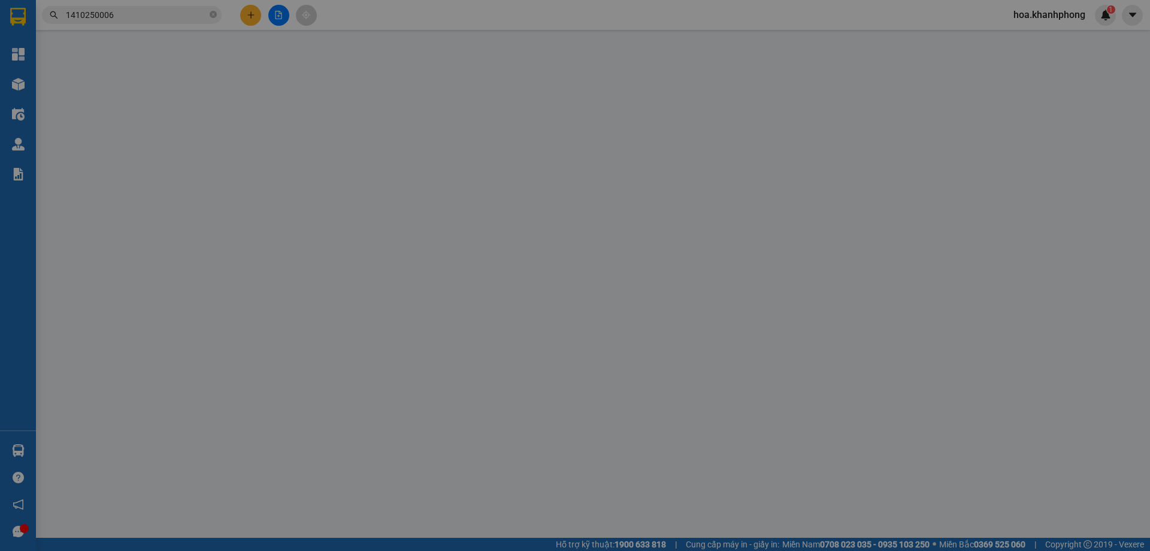
type input "HÙNG"
type input "0935730347"
type input "A LONG"
type input "20.000"
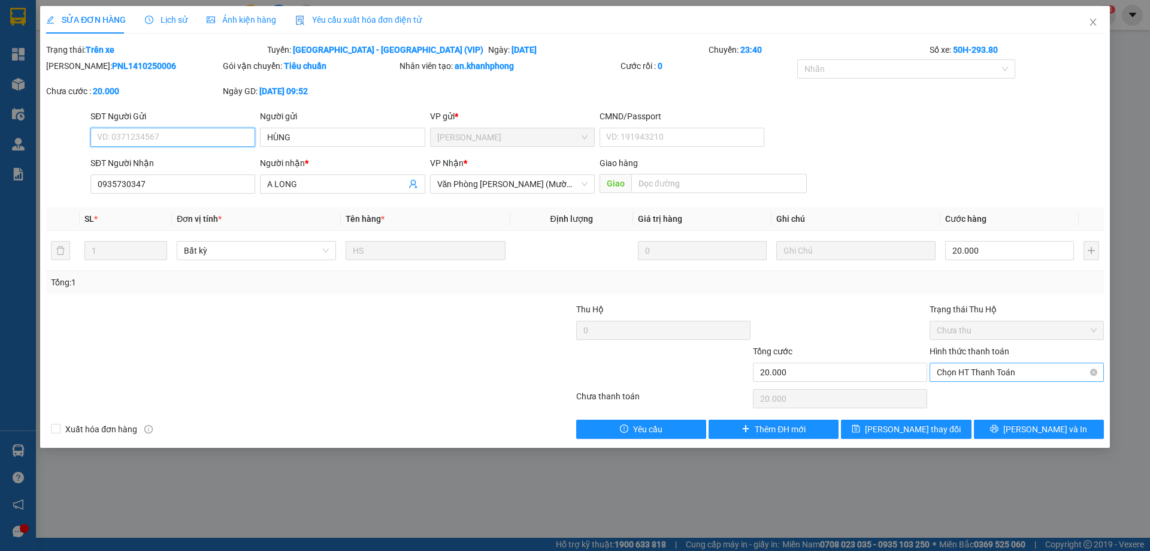
click at [960, 368] on span "Chọn HT Thanh Toán" at bounding box center [1017, 372] width 160 height 18
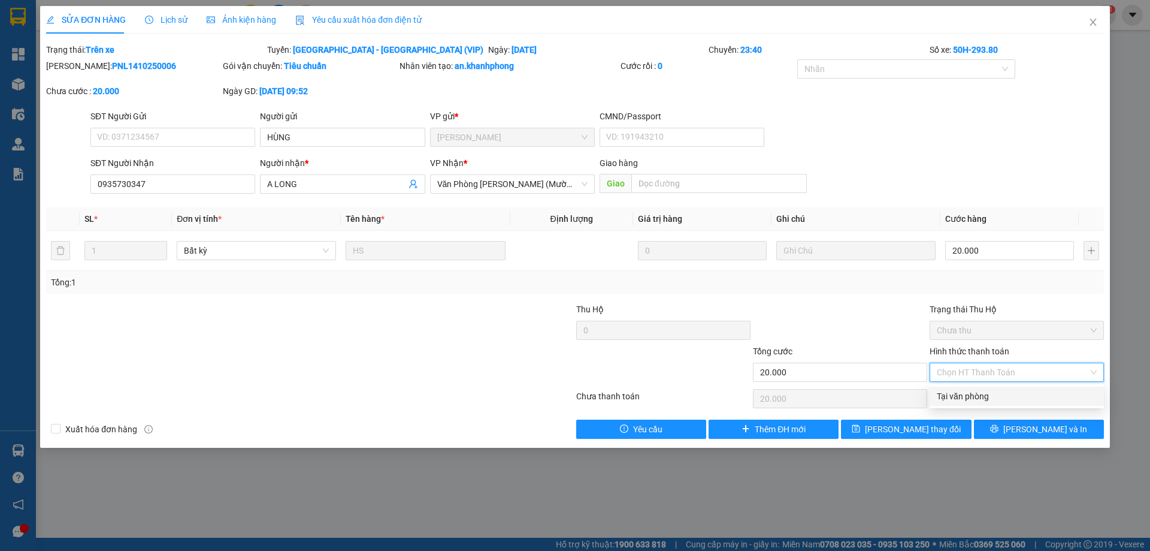
click at [965, 396] on div "Tại văn phòng" at bounding box center [1017, 395] width 160 height 13
type input "0"
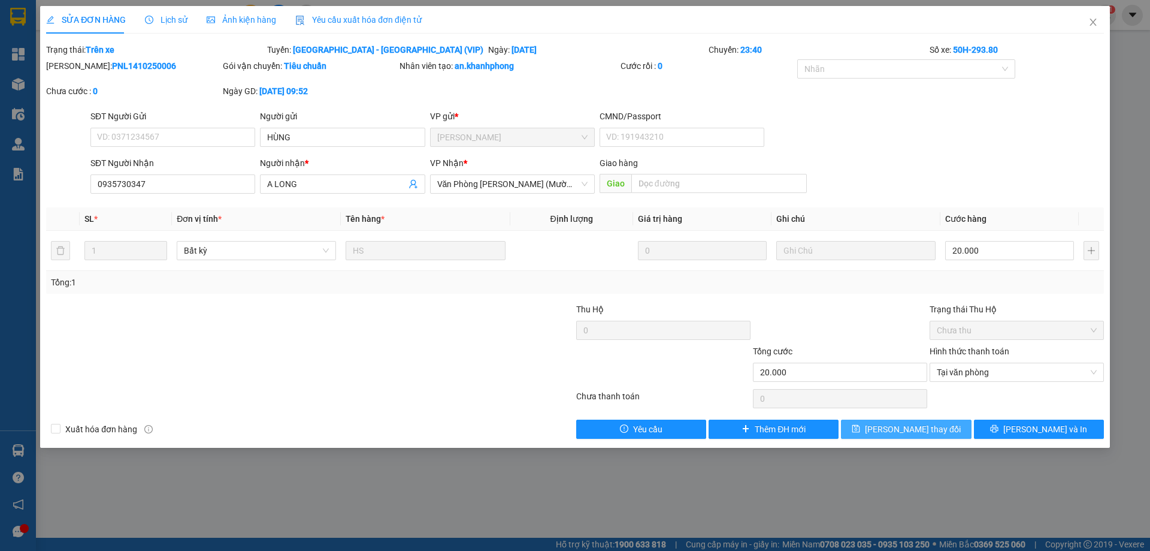
click at [893, 433] on span "[PERSON_NAME] thay đổi" at bounding box center [913, 428] width 96 height 13
